Goal: Task Accomplishment & Management: Manage account settings

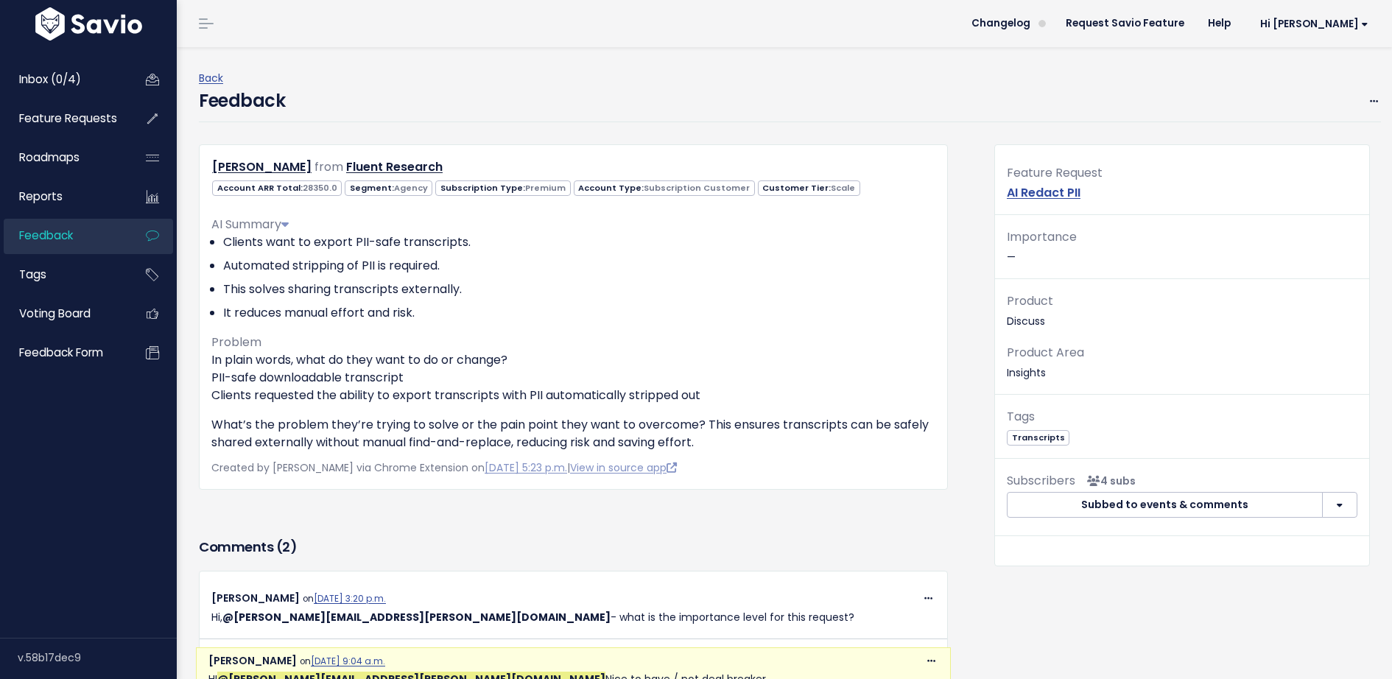
click at [1079, 256] on p "Importance —" at bounding box center [1182, 247] width 351 height 40
click at [1378, 98] on span at bounding box center [1374, 101] width 14 height 18
click at [1316, 135] on link "Edit" at bounding box center [1316, 141] width 106 height 29
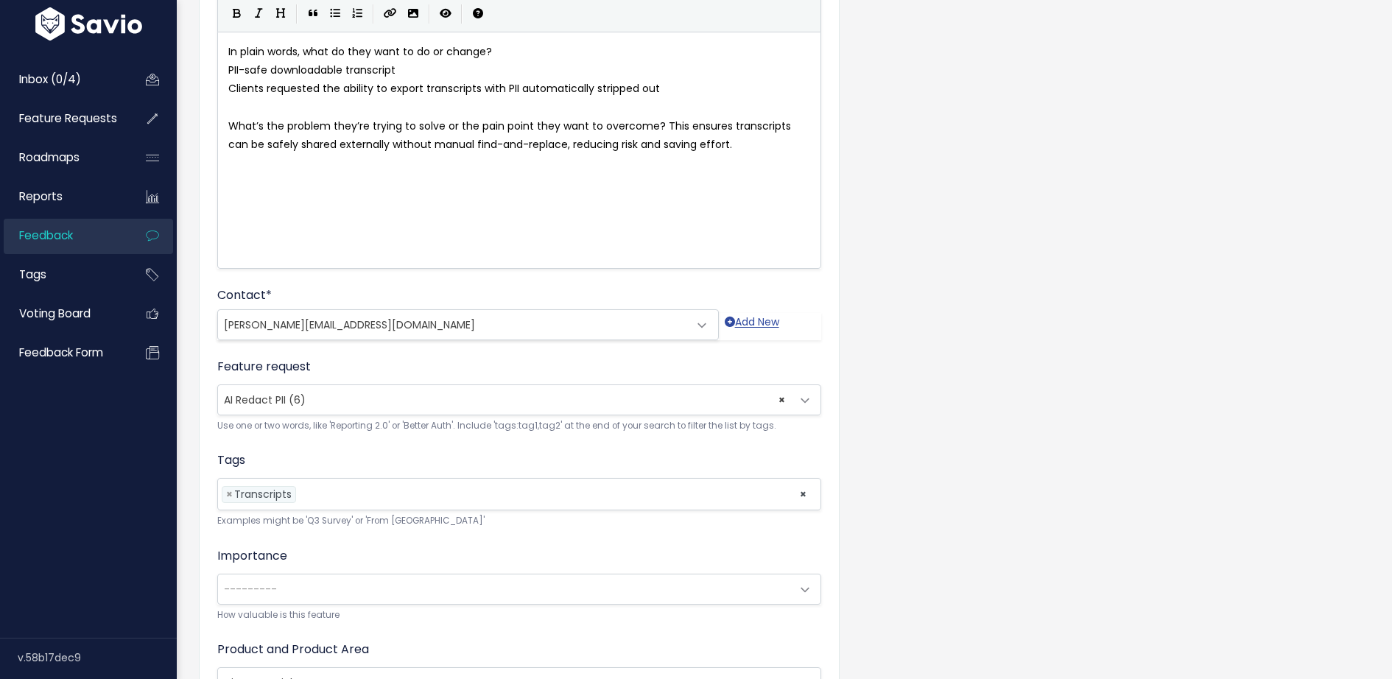
scroll to position [315, 0]
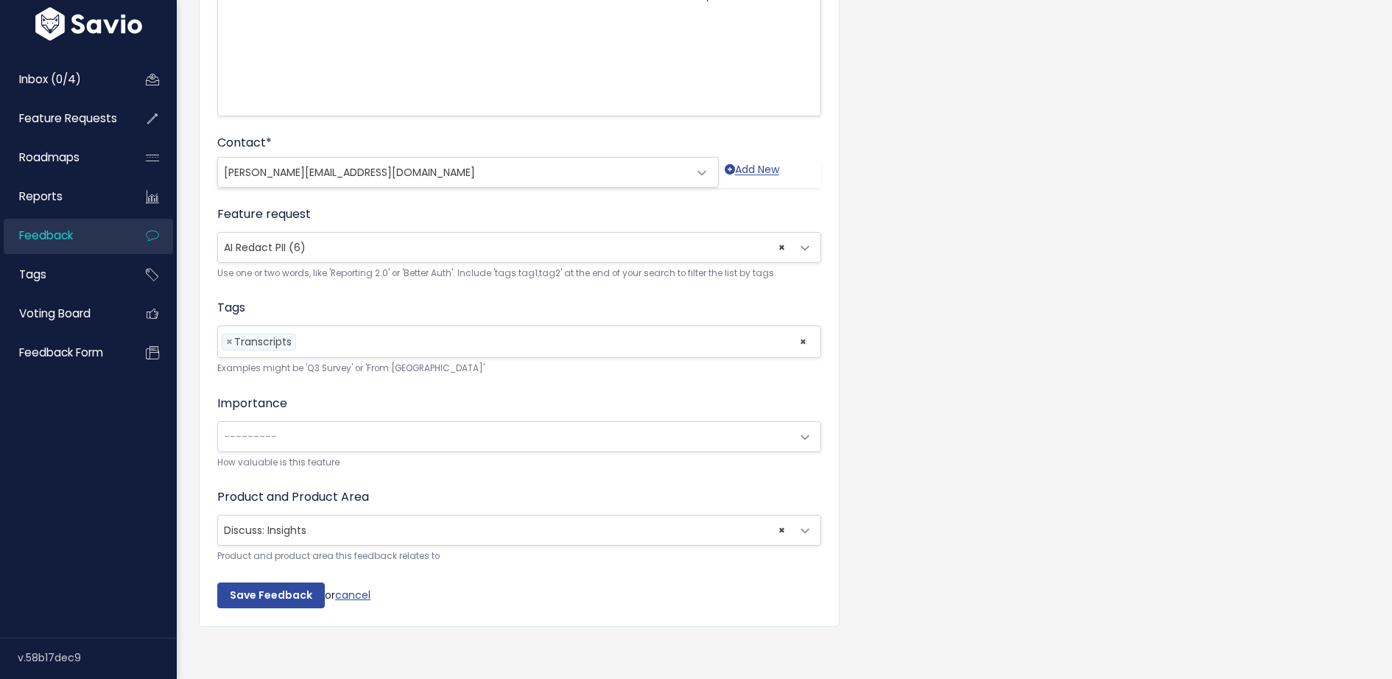
click at [493, 430] on span "---------" at bounding box center [504, 436] width 573 height 29
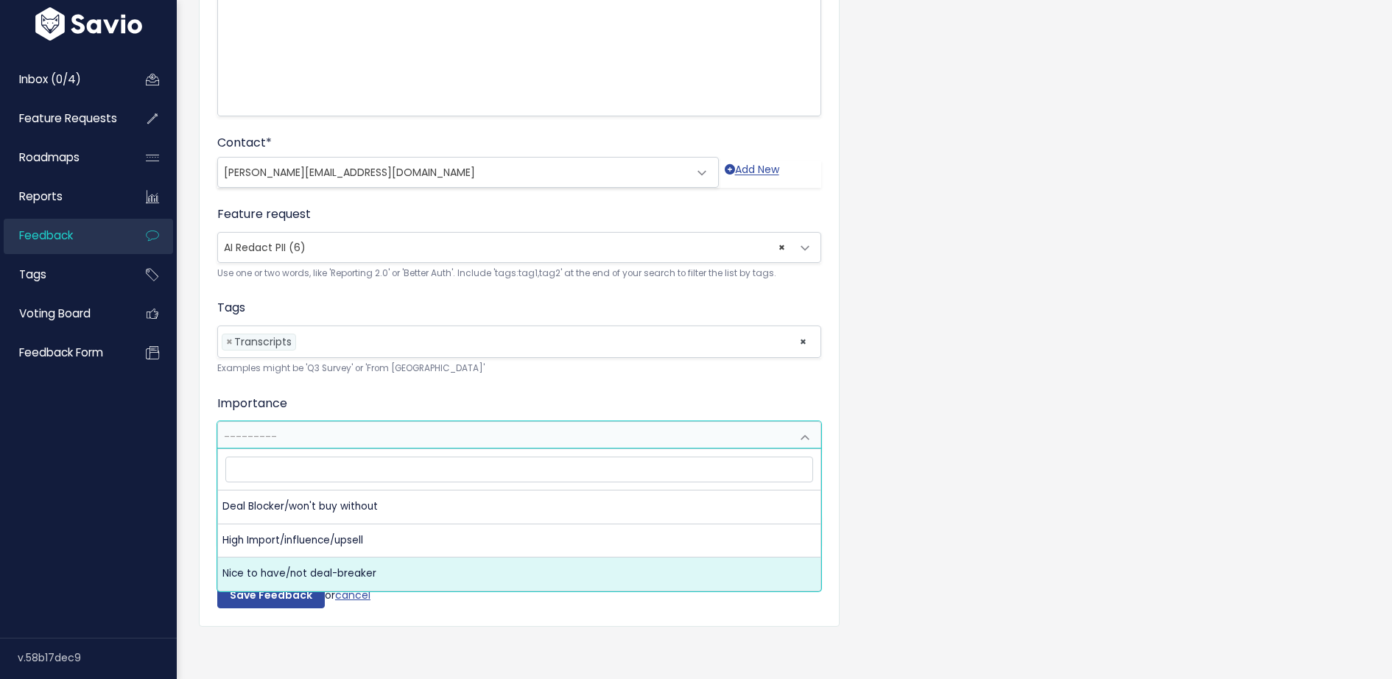
select select "NICE_TO_HAVE"
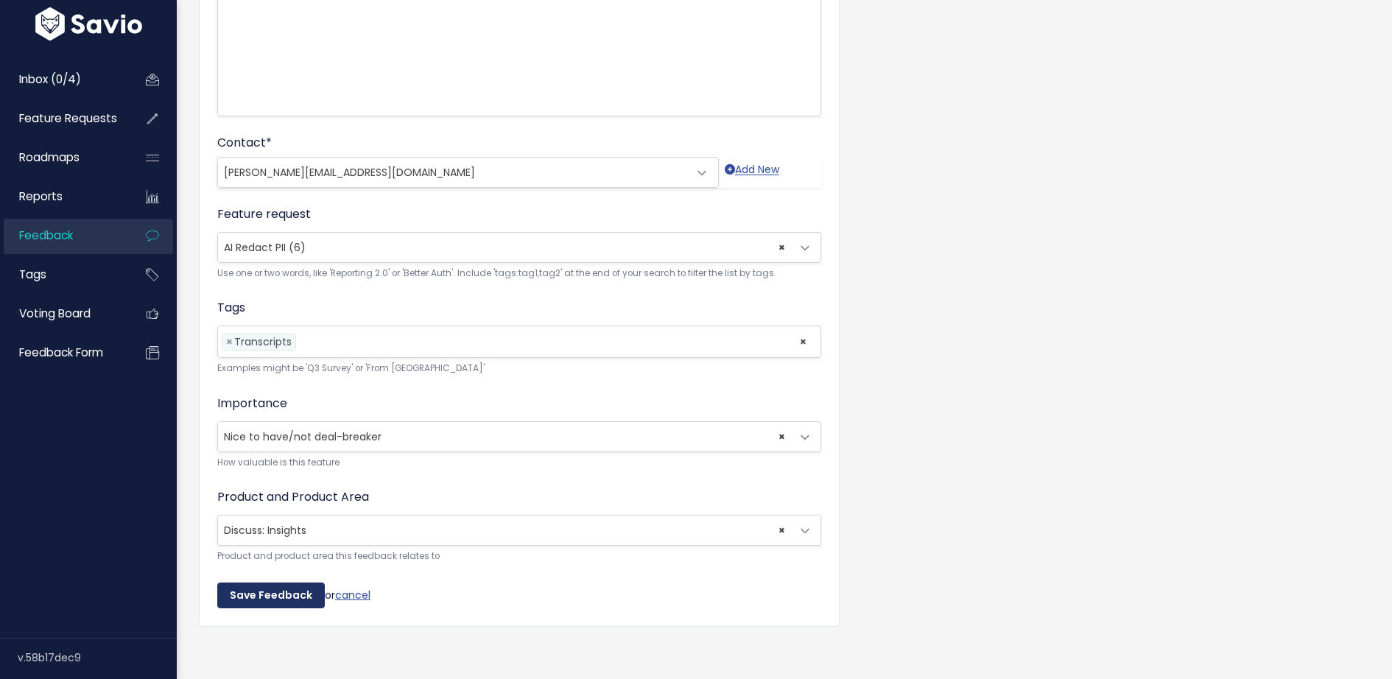
click at [292, 588] on input "Save Feedback" at bounding box center [271, 596] width 108 height 27
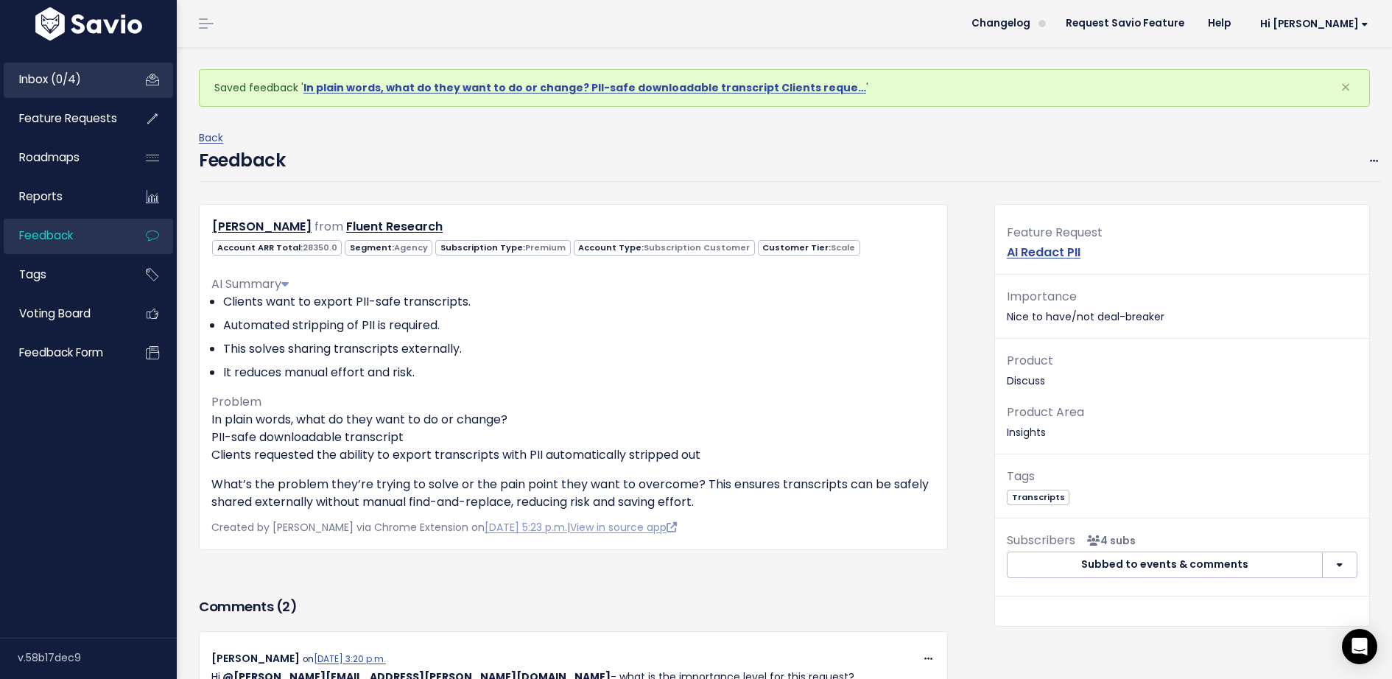
click at [75, 89] on link "Inbox (0/4)" at bounding box center [63, 80] width 119 height 34
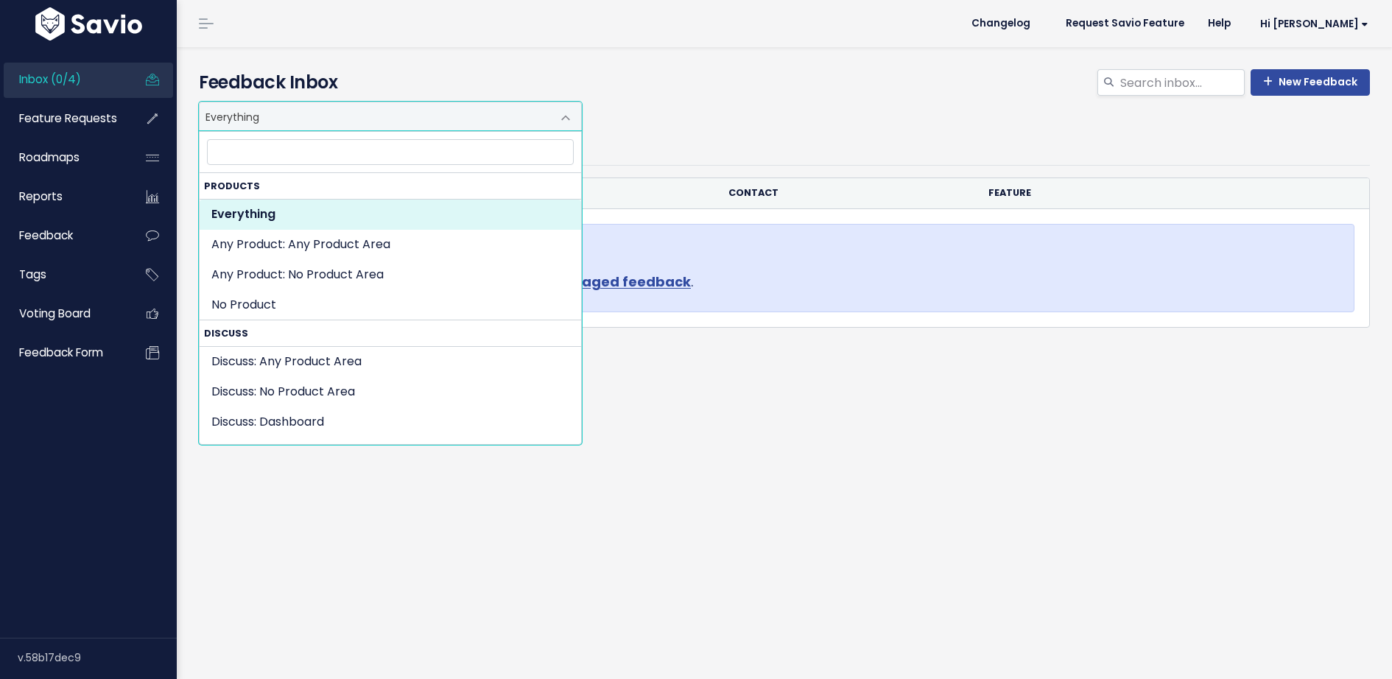
click at [275, 124] on span "Everything" at bounding box center [376, 116] width 352 height 28
click at [384, 7] on header "Changelog Request Savio Feature Help Hi [PERSON_NAME] Vault Settings My Setting…" at bounding box center [785, 23] width 1216 height 47
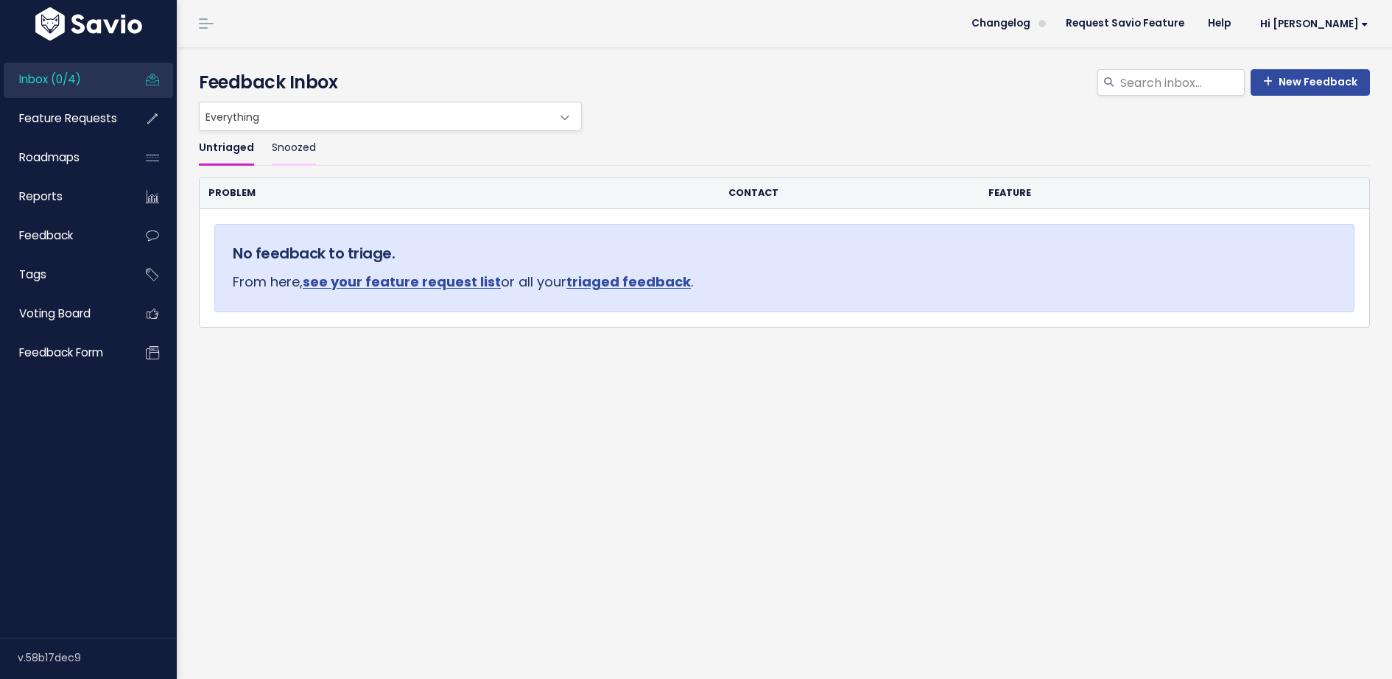
click at [282, 147] on link "Snoozed" at bounding box center [294, 148] width 44 height 35
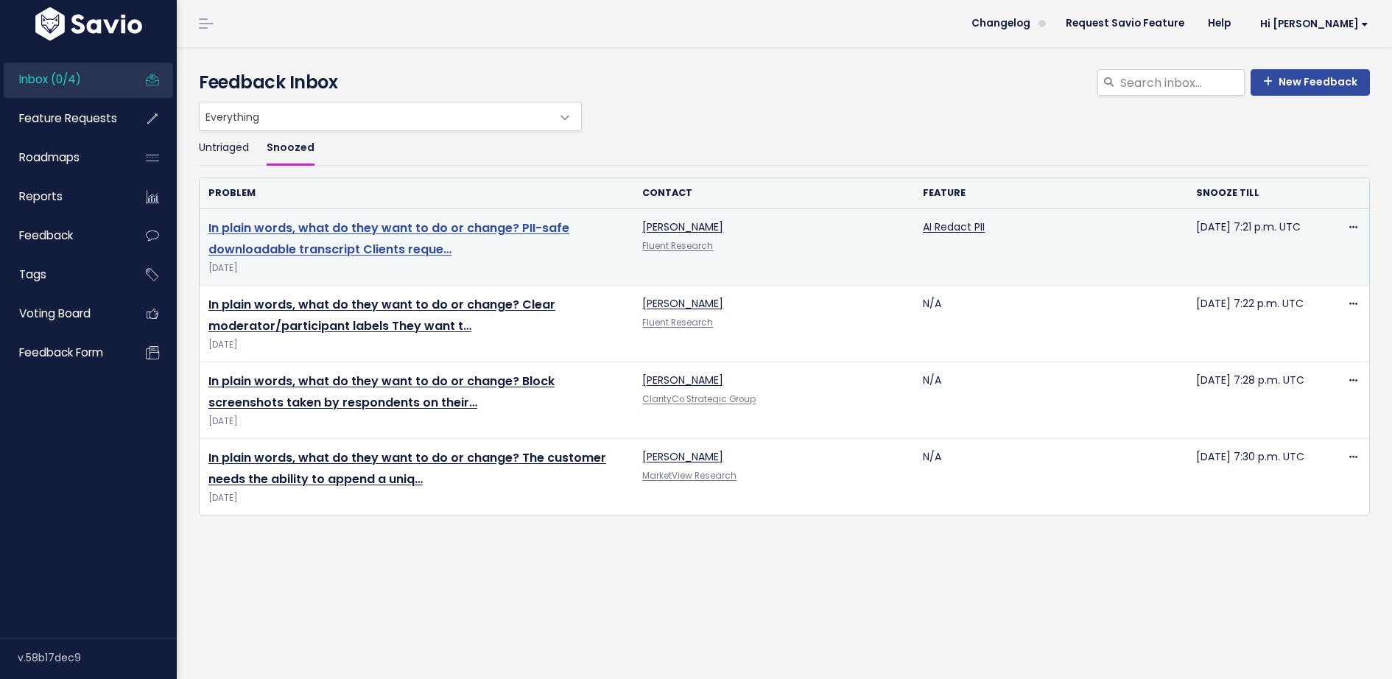
click at [399, 226] on link "In plain words, what do they want to do or change? PII-safe downloadable transc…" at bounding box center [389, 239] width 361 height 38
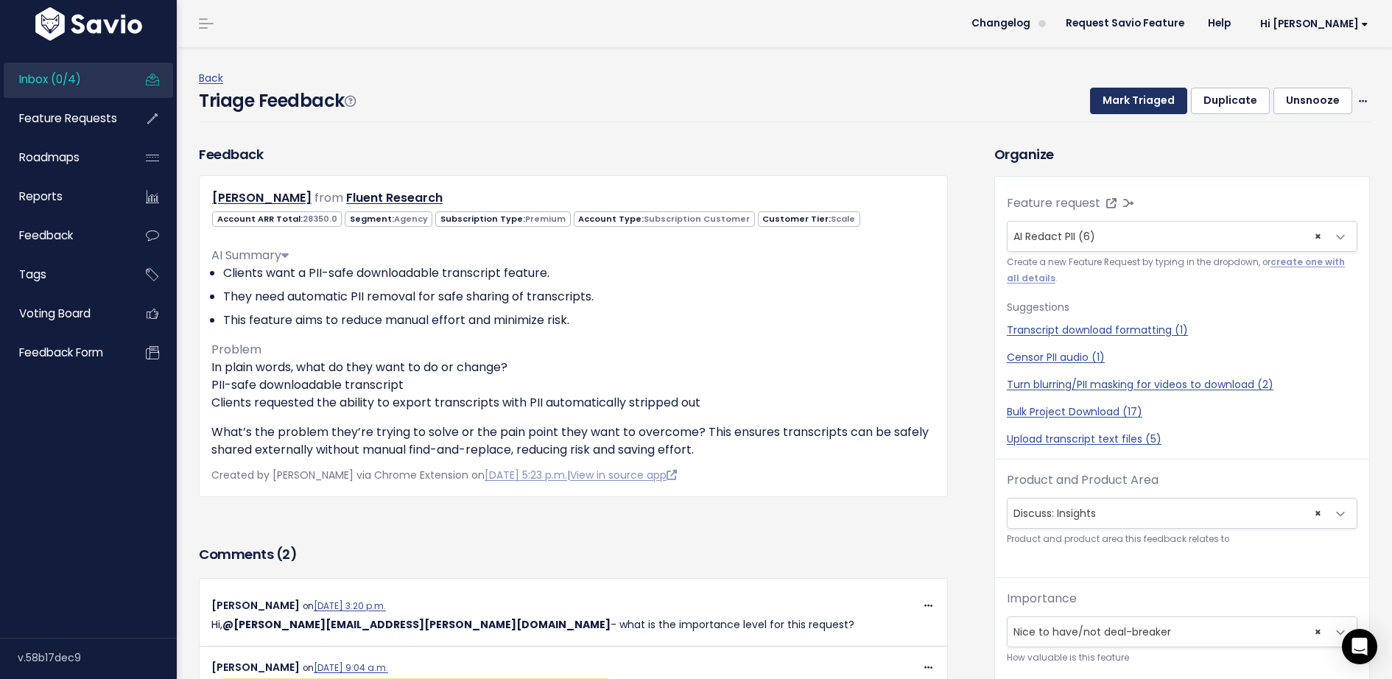
click at [1149, 102] on button "Mark Triaged" at bounding box center [1138, 101] width 97 height 27
